Goal: Navigation & Orientation: Go to known website

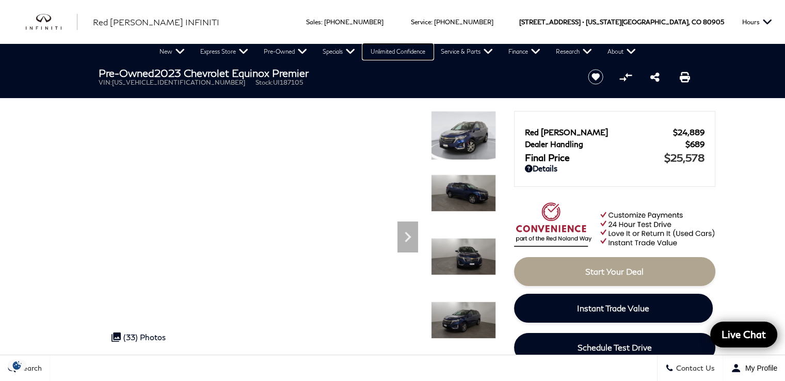
click at [380, 44] on link "Unlimited Confidence" at bounding box center [398, 51] width 70 height 15
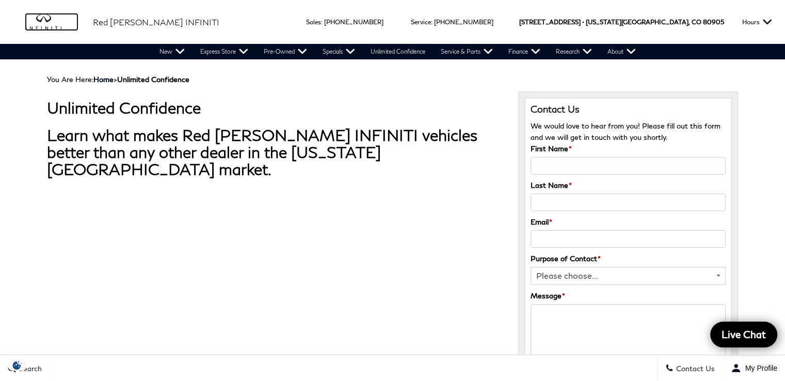
click at [47, 25] on img "infiniti" at bounding box center [52, 22] width 52 height 17
